Goal: Information Seeking & Learning: Learn about a topic

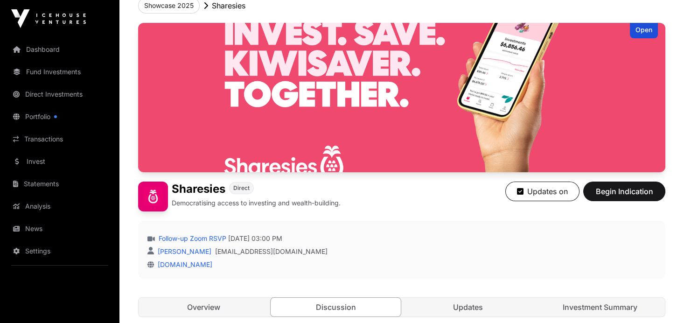
scroll to position [49, 0]
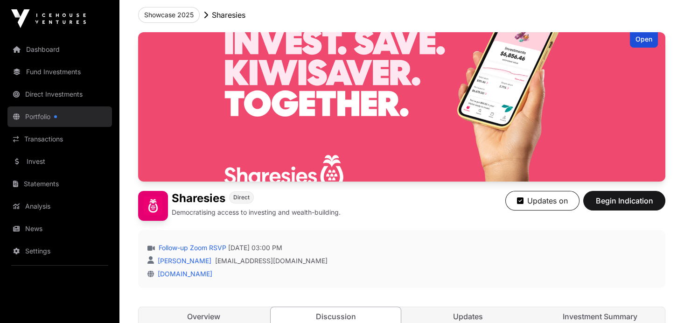
click at [31, 118] on link "Portfolio" at bounding box center [59, 116] width 104 height 21
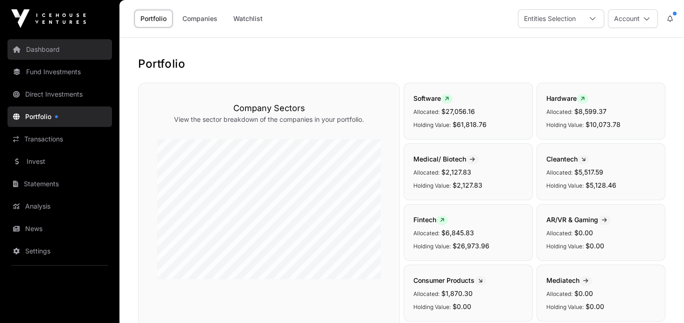
click at [47, 53] on link "Dashboard" at bounding box center [59, 49] width 104 height 21
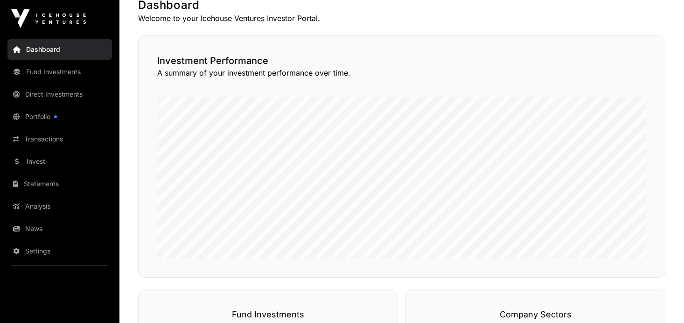
scroll to position [208, 0]
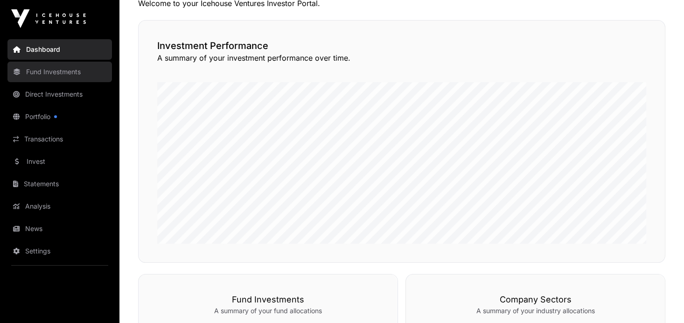
click at [35, 70] on link "Fund Investments" at bounding box center [59, 72] width 104 height 21
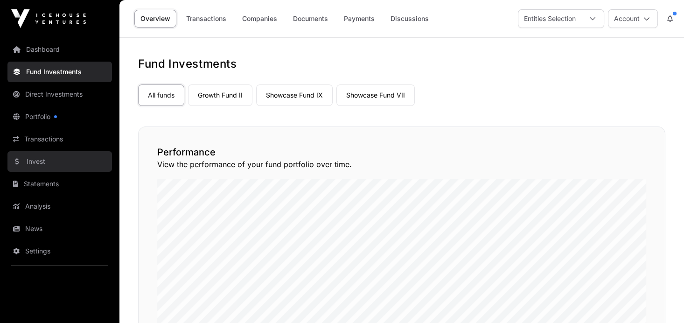
click at [30, 160] on link "Invest" at bounding box center [59, 161] width 104 height 21
click at [36, 164] on link "Invest" at bounding box center [59, 161] width 104 height 21
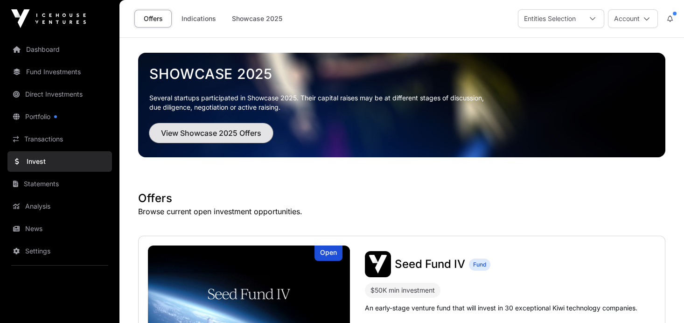
click at [207, 132] on span "View Showcase 2025 Offers" at bounding box center [211, 132] width 100 height 11
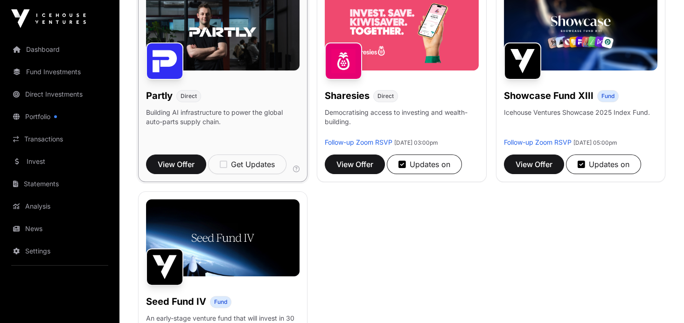
scroll to position [575, 0]
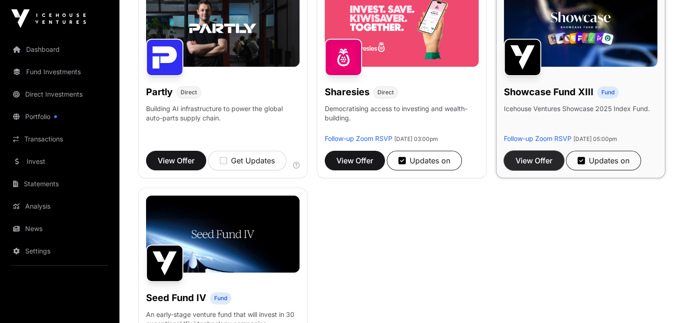
click at [524, 166] on span "View Offer" at bounding box center [533, 160] width 37 height 11
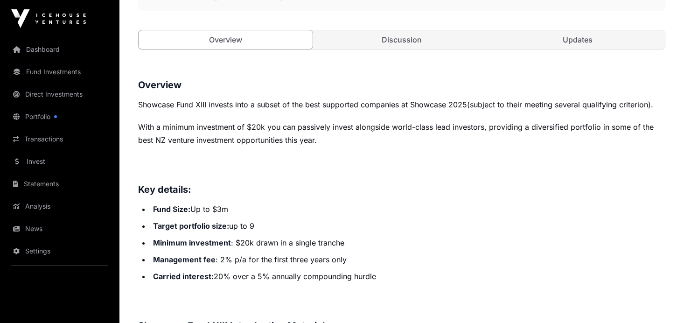
scroll to position [308, 0]
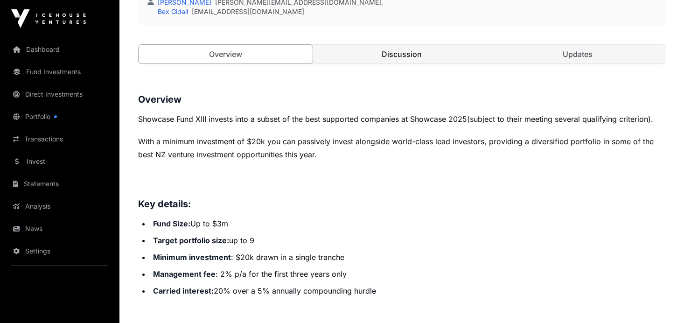
click at [414, 57] on link "Discussion" at bounding box center [401, 54] width 174 height 19
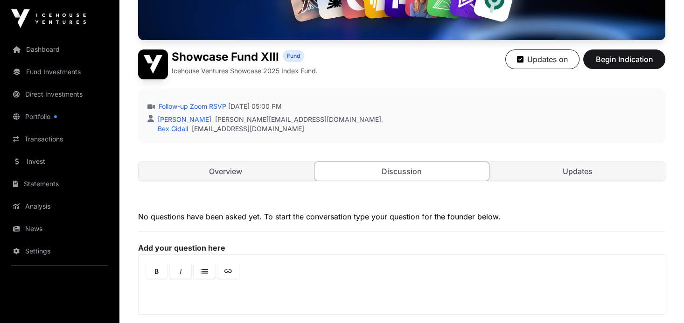
scroll to position [153, 0]
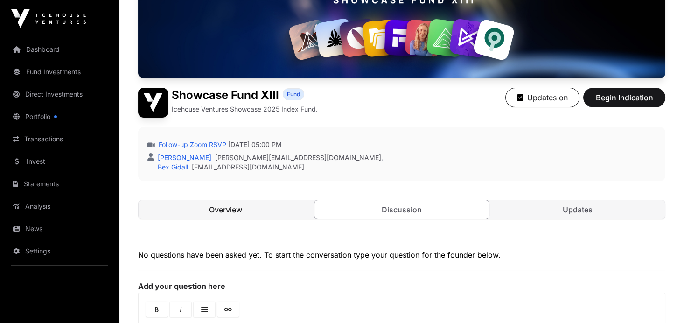
click at [224, 208] on link "Overview" at bounding box center [226, 209] width 174 height 19
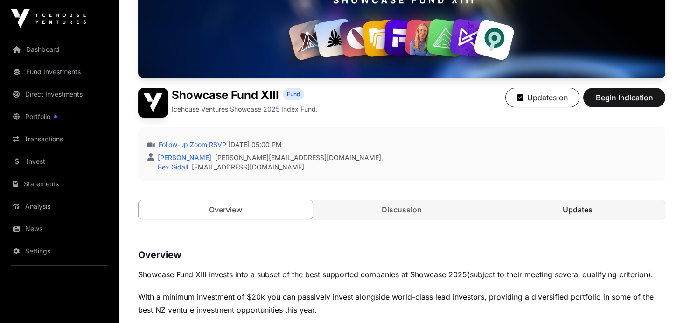
click at [587, 202] on link "Updates" at bounding box center [578, 209] width 174 height 19
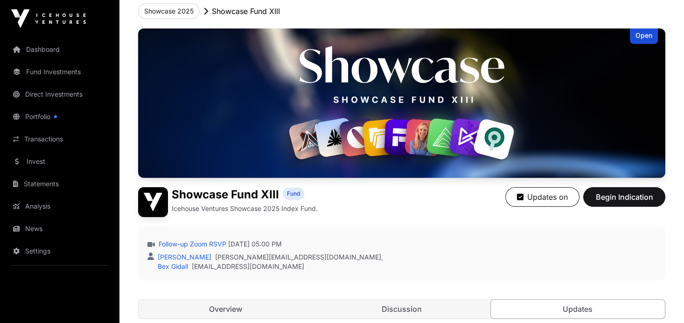
scroll to position [43, 0]
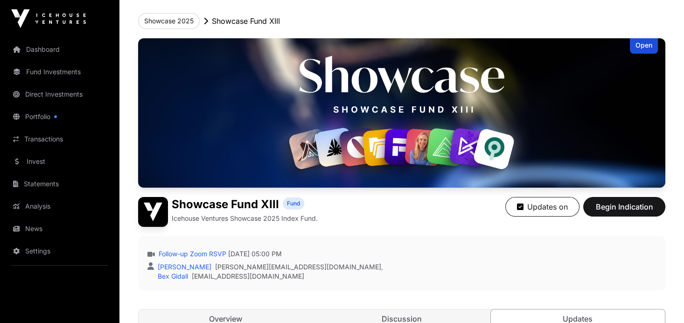
click at [638, 46] on div "Open" at bounding box center [644, 45] width 28 height 15
click at [601, 95] on img at bounding box center [401, 112] width 527 height 149
